Goal: Find specific page/section: Find specific page/section

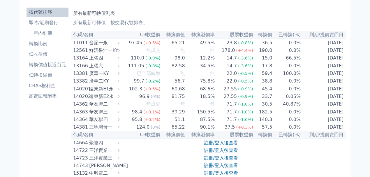
scroll to position [39, 0]
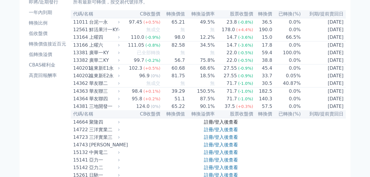
click at [209, 125] on link "註冊/登入後查看" at bounding box center [221, 122] width 34 height 6
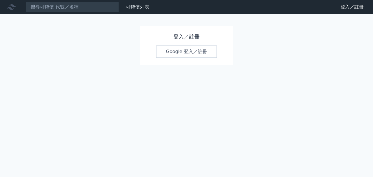
click at [209, 130] on div "可轉債列表 財務數據 可轉債列表 財務數據 登入／註冊 登入／註冊 登入／註冊 Google 登入／註冊" at bounding box center [186, 88] width 373 height 177
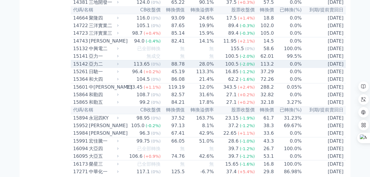
scroll to position [175, 0]
